Goal: Find specific page/section: Find specific page/section

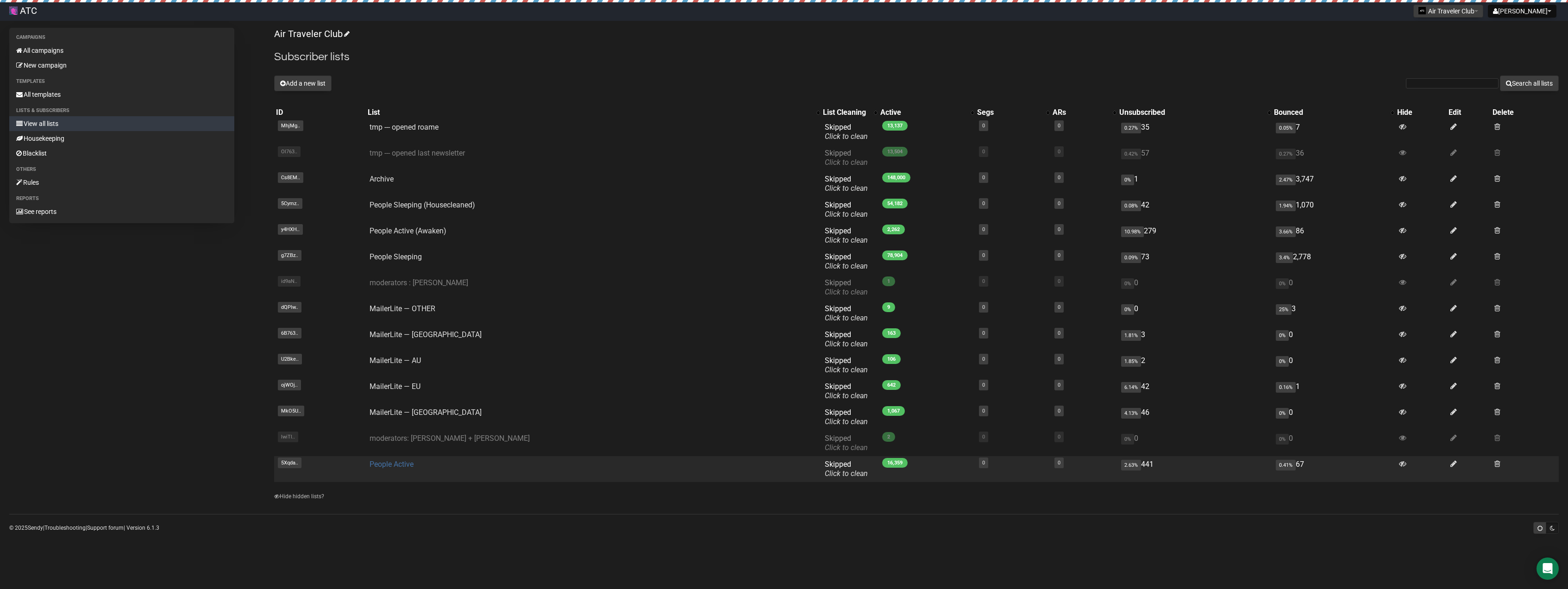
click at [414, 465] on link "People Active" at bounding box center [391, 464] width 44 height 9
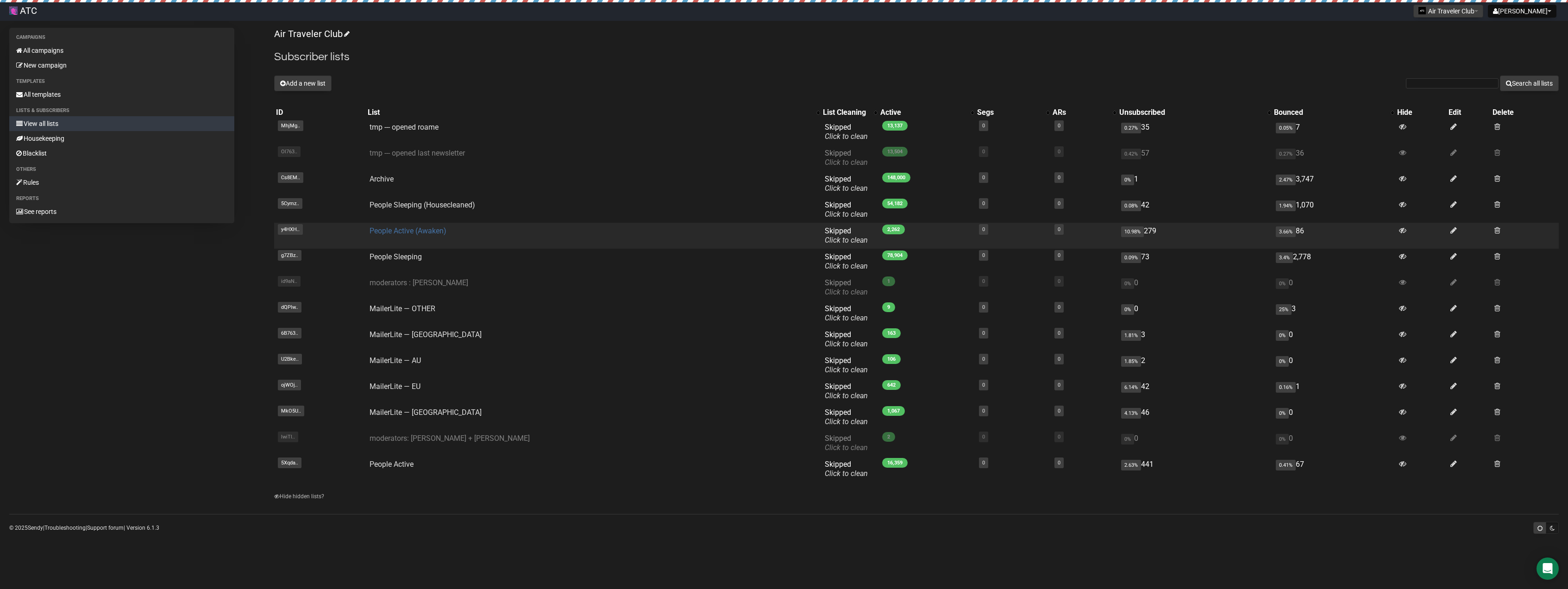
click at [438, 230] on link "People Active (Awaken)" at bounding box center [408, 231] width 77 height 9
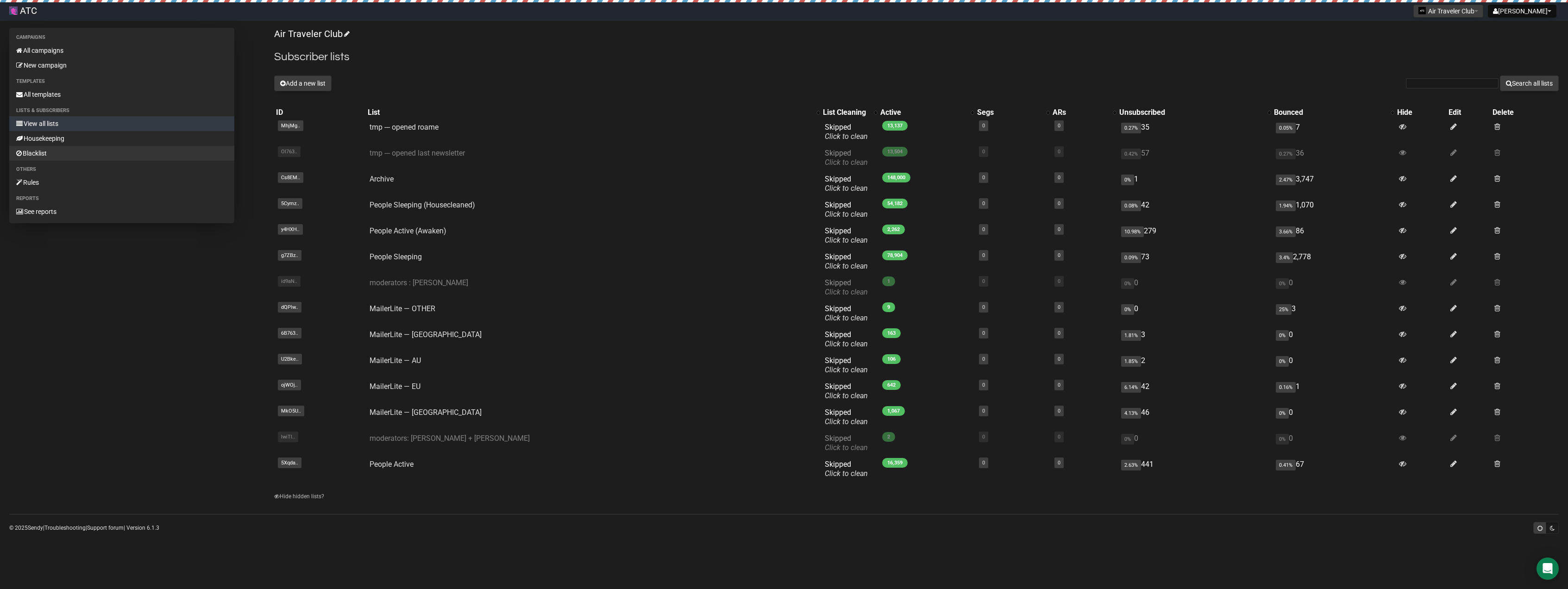
click at [49, 157] on link "Blacklist" at bounding box center [121, 153] width 225 height 15
